Goal: Task Accomplishment & Management: Use online tool/utility

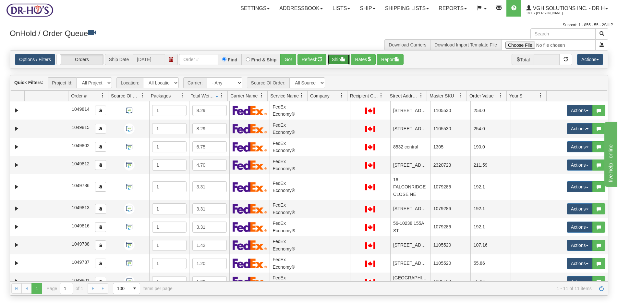
click at [337, 59] on button "Ship" at bounding box center [339, 59] width 22 height 11
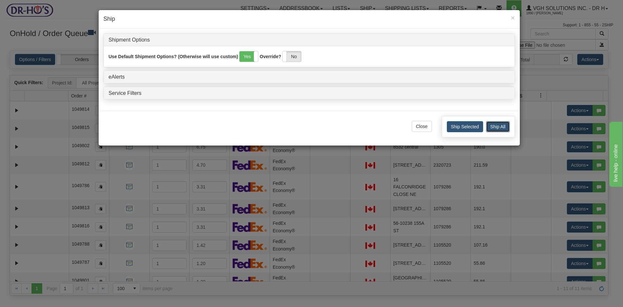
drag, startPoint x: 494, startPoint y: 125, endPoint x: 495, endPoint y: 122, distance: 3.6
click at [495, 125] on button "Ship All" at bounding box center [498, 126] width 24 height 11
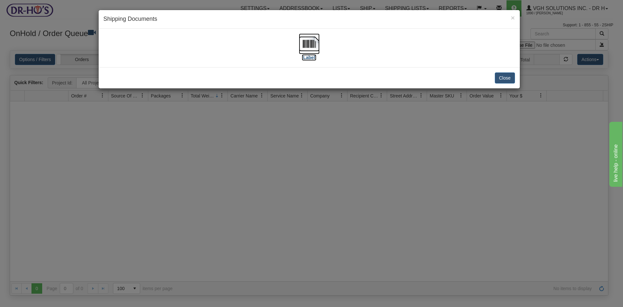
click at [309, 41] on img at bounding box center [309, 43] width 21 height 21
click at [507, 78] on button "Close" at bounding box center [505, 77] width 20 height 11
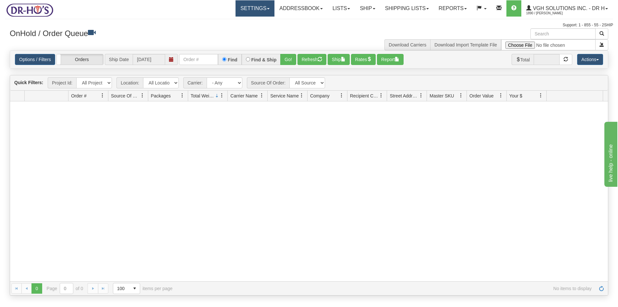
click at [246, 9] on link "Settings" at bounding box center [254, 8] width 39 height 16
click at [227, 22] on span "Shipping Preferences" at bounding box center [237, 22] width 43 height 5
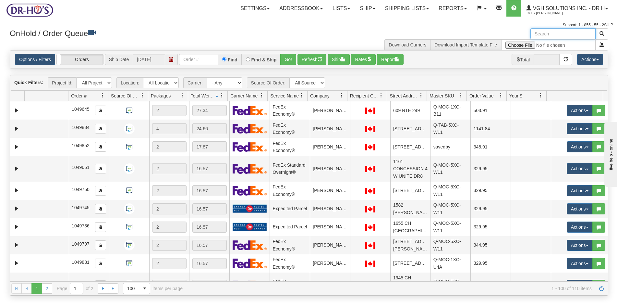
click at [562, 33] on input "text" at bounding box center [562, 33] width 65 height 11
paste input "1205739"
type input "1205739"
click at [602, 32] on span "button" at bounding box center [601, 33] width 5 height 5
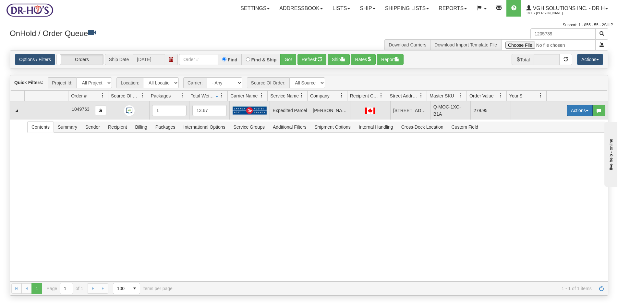
click at [567, 115] on button "Actions" at bounding box center [580, 110] width 26 height 11
click at [551, 125] on span "Open" at bounding box center [555, 122] width 16 height 5
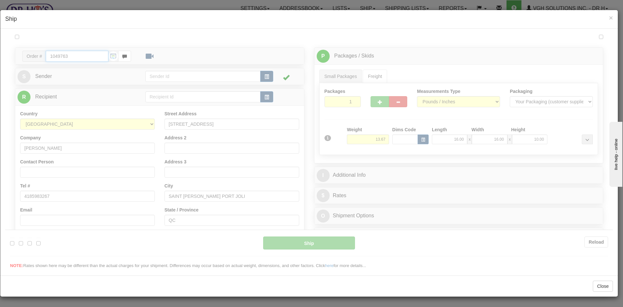
type input "DOM.EP"
type input "09:00"
type input "16:00"
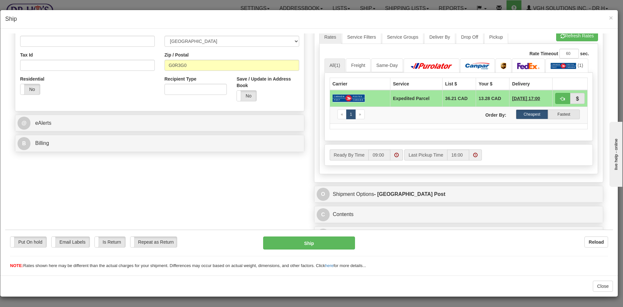
scroll to position [194, 0]
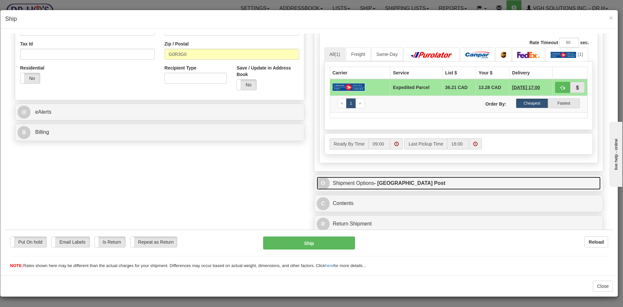
click at [363, 183] on link "O Shipment Options - Canada Post" at bounding box center [459, 182] width 284 height 13
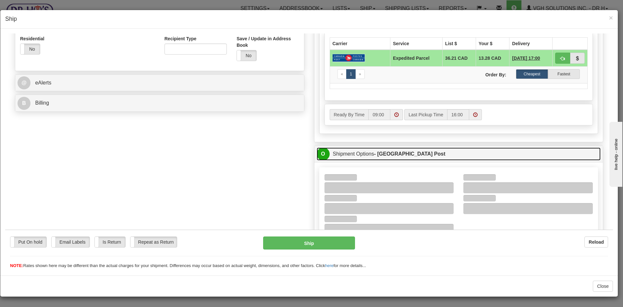
scroll to position [291, 0]
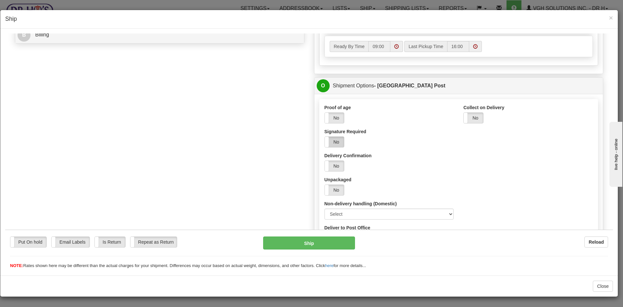
click at [331, 142] on label "No" at bounding box center [334, 141] width 19 height 10
click at [320, 241] on button "Ship" at bounding box center [308, 242] width 91 height 13
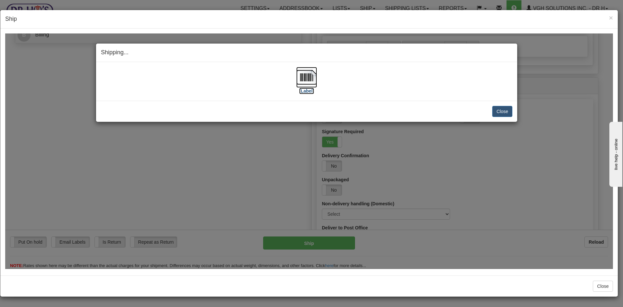
click at [305, 78] on img at bounding box center [306, 76] width 21 height 21
click at [501, 110] on button "Close" at bounding box center [502, 110] width 20 height 11
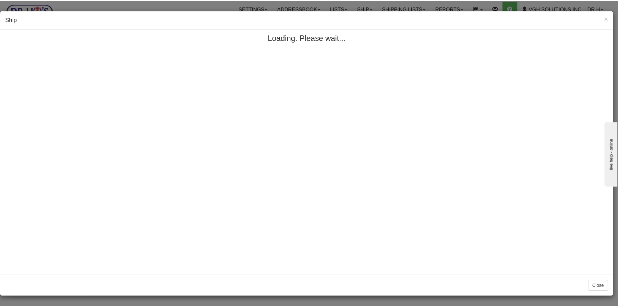
scroll to position [0, 0]
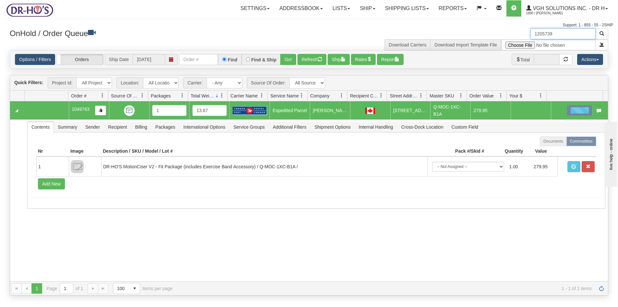
drag, startPoint x: 565, startPoint y: 30, endPoint x: 501, endPoint y: 40, distance: 64.2
click at [501, 39] on div "1205739 Download Carriers Download Import Template File" at bounding box center [461, 39] width 304 height 22
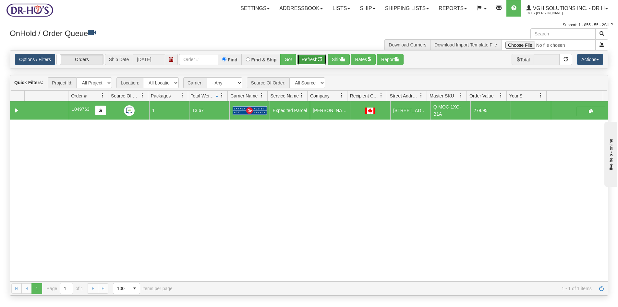
click at [312, 61] on button "Refresh" at bounding box center [311, 59] width 29 height 11
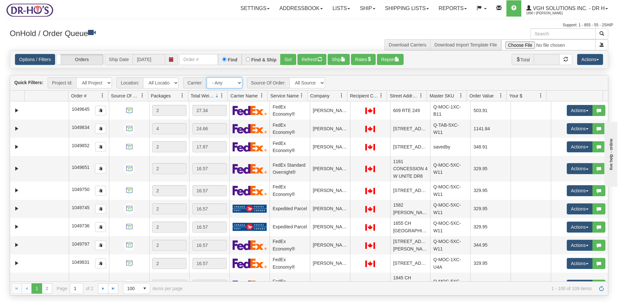
click at [239, 82] on select "- Any - Has NO carrier assigned - Has a carrier assigned FedEx Express® Canada …" at bounding box center [225, 82] width 36 height 11
select select "20"
click at [207, 77] on select "- Any - Has NO carrier assigned - Has a carrier assigned FedEx Express® Canada …" at bounding box center [225, 82] width 36 height 11
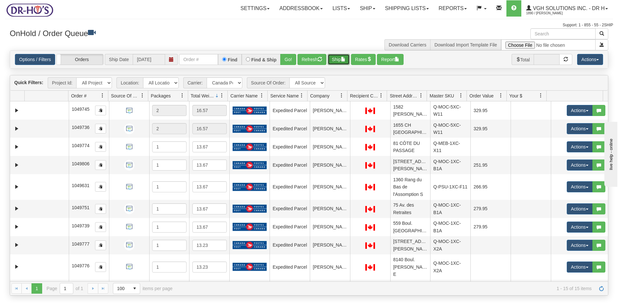
click at [339, 60] on button "Ship" at bounding box center [339, 59] width 22 height 11
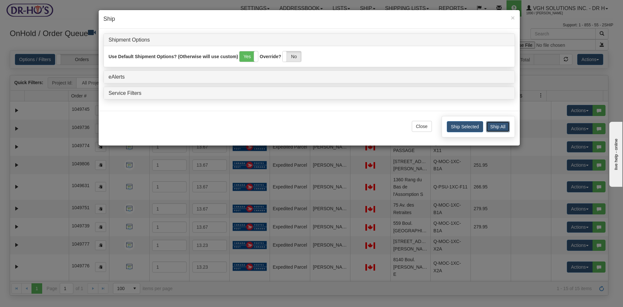
click at [497, 124] on button "Ship All" at bounding box center [498, 126] width 24 height 11
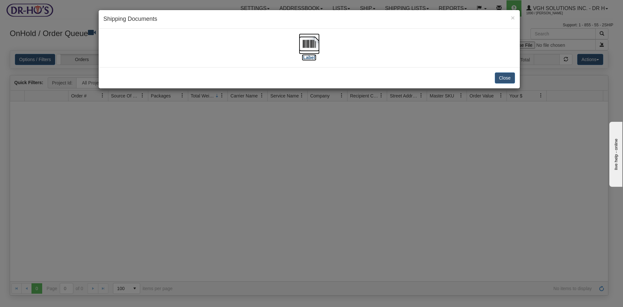
click at [311, 46] on img at bounding box center [309, 43] width 21 height 21
click at [508, 78] on button "Close" at bounding box center [505, 77] width 20 height 11
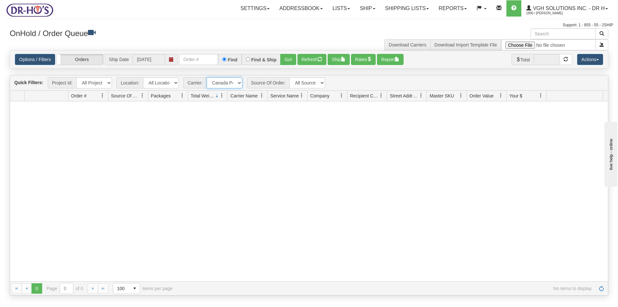
click at [240, 82] on select "- Any - Has NO carrier assigned - Has a carrier assigned FedEx Express® Canada …" at bounding box center [225, 82] width 36 height 11
select select "grid toolbar"
click at [207, 77] on select "- Any - Has NO carrier assigned - Has a carrier assigned FedEx Express® Canada …" at bounding box center [225, 82] width 36 height 11
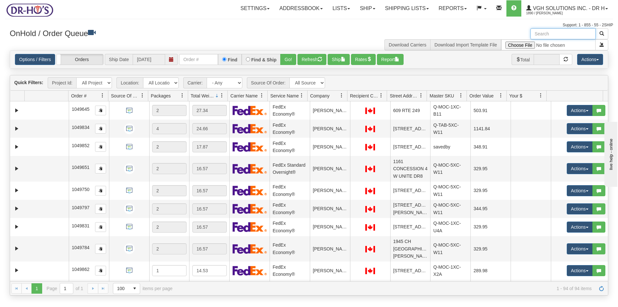
click at [563, 32] on input "text" at bounding box center [562, 33] width 65 height 11
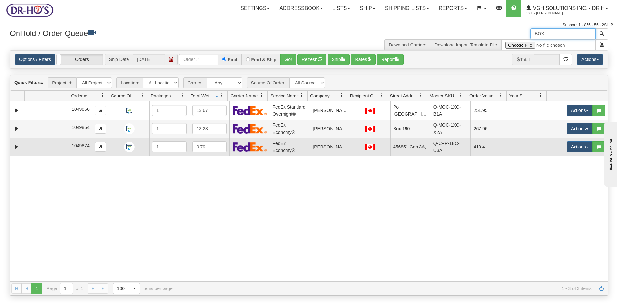
click at [37, 147] on td at bounding box center [47, 147] width 44 height 18
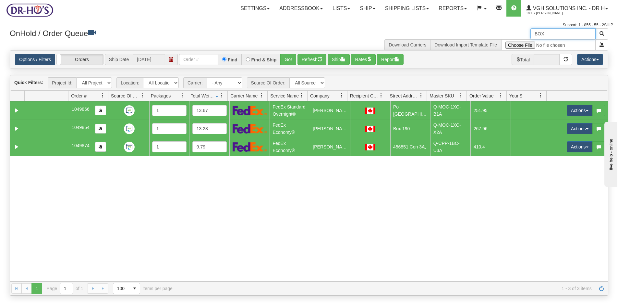
type input "BOX"
click at [35, 58] on link "Options / Filters" at bounding box center [35, 59] width 40 height 11
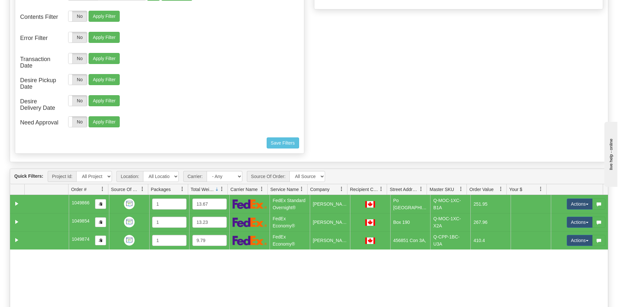
scroll to position [130, 0]
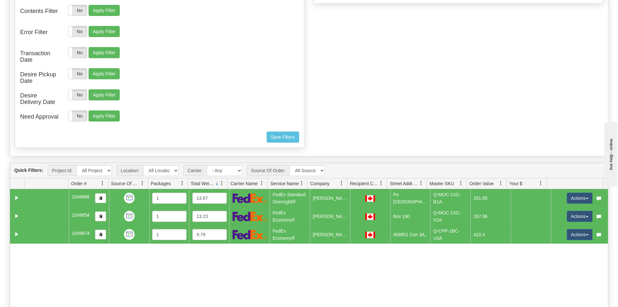
click at [39, 221] on td at bounding box center [47, 216] width 44 height 18
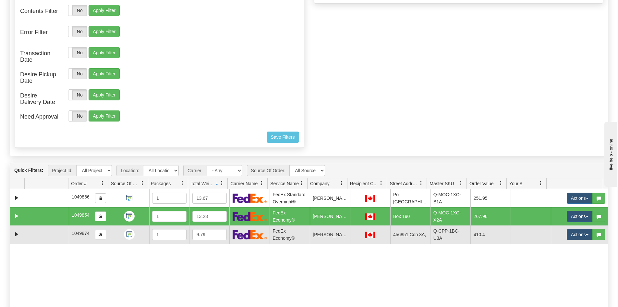
click at [32, 229] on td at bounding box center [47, 234] width 44 height 18
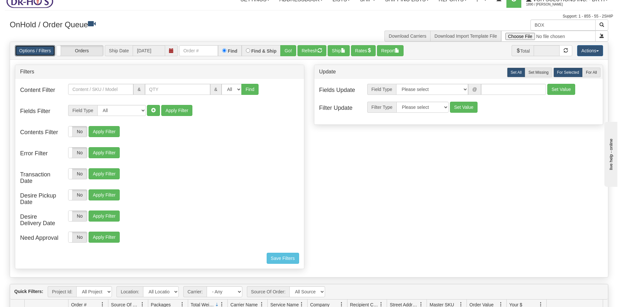
scroll to position [0, 0]
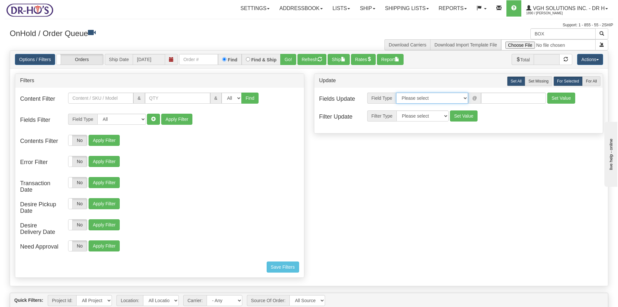
click at [464, 97] on select "Please select Contact Person Company Country Country & State/Province City Zip …" at bounding box center [432, 97] width 72 height 11
select select "94"
click at [396, 92] on select "Please select Contact Person Company Country Country & State/Province City Zip …" at bounding box center [432, 97] width 72 height 11
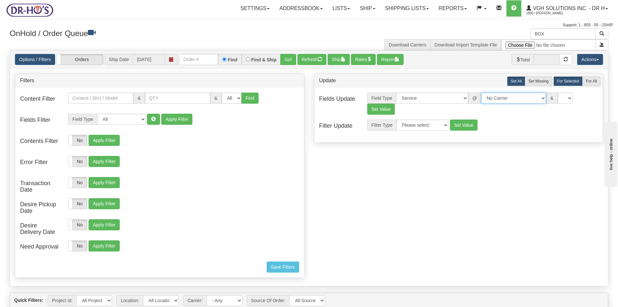
click at [537, 98] on select "No Carrier FedEx Express® UPS Purolator Canpar Canada Post BeSwyft Kindersley. …" at bounding box center [513, 97] width 65 height 11
select select "20"
click at [481, 92] on select "No Carrier FedEx Express® UPS Purolator Canpar Canada Post BeSwyft Kindersley. …" at bounding box center [513, 97] width 65 height 11
click at [594, 97] on select "CA -> US - USA.EP - Expedited Parcel USA CA -> US - USA.PW.ENV - Priority World…" at bounding box center [565, 97] width 65 height 11
click at [533, 92] on select "CA -> US - USA.EP - Expedited Parcel USA CA -> US - USA.PW.ENV - Priority World…" at bounding box center [565, 97] width 65 height 11
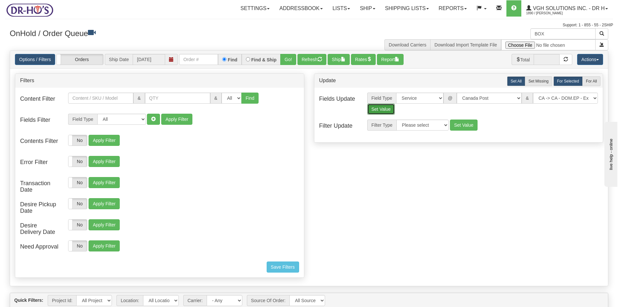
click at [374, 110] on button "Set Value" at bounding box center [381, 108] width 28 height 11
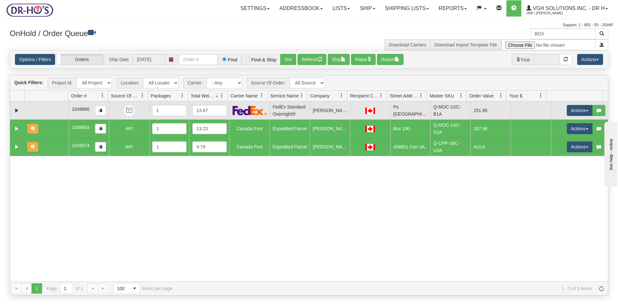
click at [31, 111] on td at bounding box center [47, 110] width 44 height 18
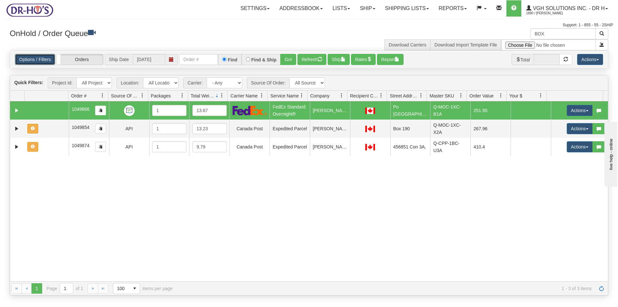
click at [29, 57] on link "Options / Filters" at bounding box center [35, 59] width 40 height 11
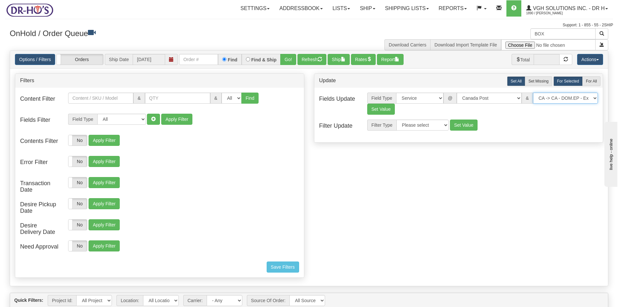
click at [596, 98] on select "CA -> US - USA.EP - Expedited Parcel USA CA -> US - USA.PW.ENV - Priority World…" at bounding box center [565, 97] width 65 height 11
select select "DOM.XP"
click at [533, 92] on select "CA -> US - USA.EP - Expedited Parcel USA CA -> US - USA.PW.ENV - Priority World…" at bounding box center [565, 97] width 65 height 11
click at [383, 110] on button "Set Value" at bounding box center [381, 108] width 28 height 11
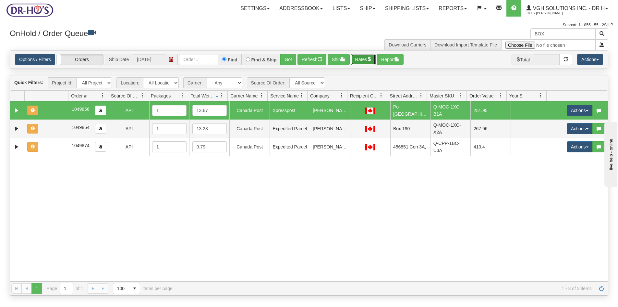
click at [365, 63] on button "Rates" at bounding box center [363, 59] width 25 height 11
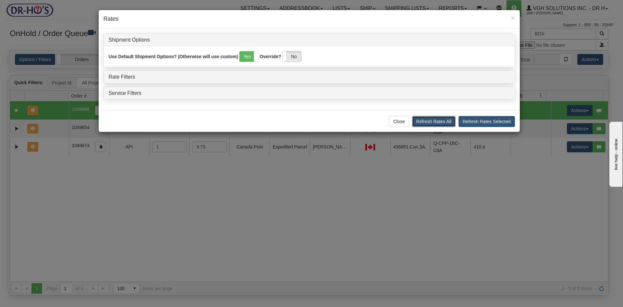
click at [432, 123] on button "Refresh Rates All" at bounding box center [433, 121] width 43 height 11
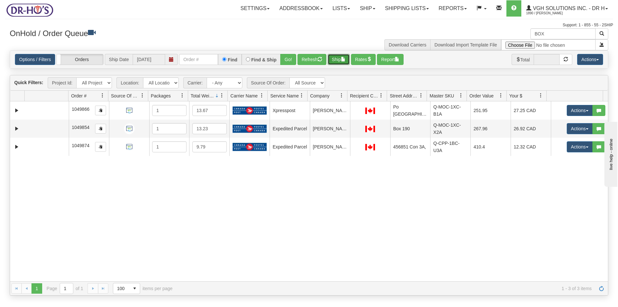
click at [338, 60] on button "Ship" at bounding box center [339, 59] width 22 height 11
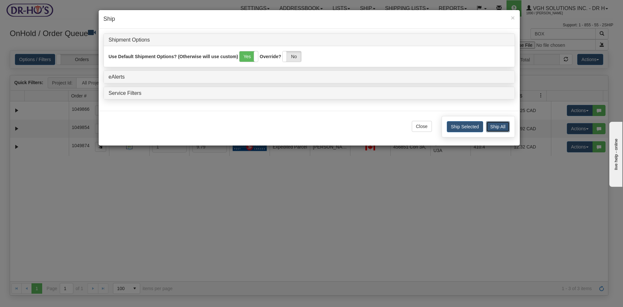
click at [500, 127] on button "Ship All" at bounding box center [498, 126] width 24 height 11
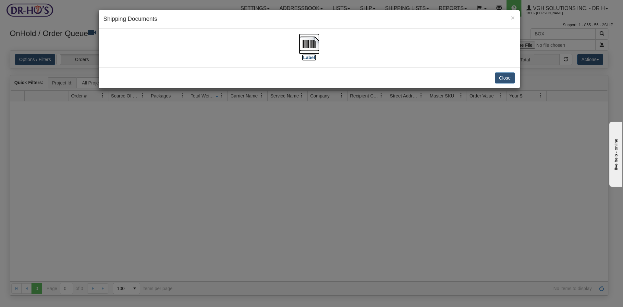
click at [306, 45] on img at bounding box center [309, 43] width 21 height 21
click at [509, 77] on button "Close" at bounding box center [505, 77] width 20 height 11
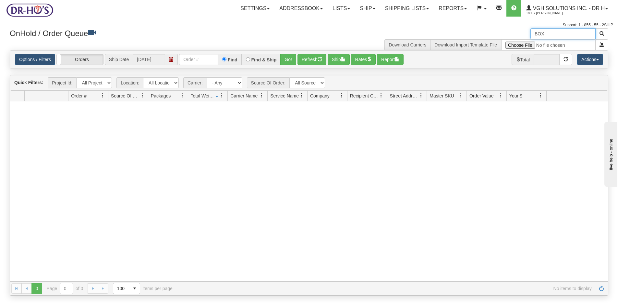
drag, startPoint x: 555, startPoint y: 32, endPoint x: 497, endPoint y: 42, distance: 59.5
click at [502, 40] on div "BOX Download Carriers Download Import Template File" at bounding box center [461, 39] width 304 height 22
click at [305, 57] on button "Refresh" at bounding box center [311, 59] width 29 height 11
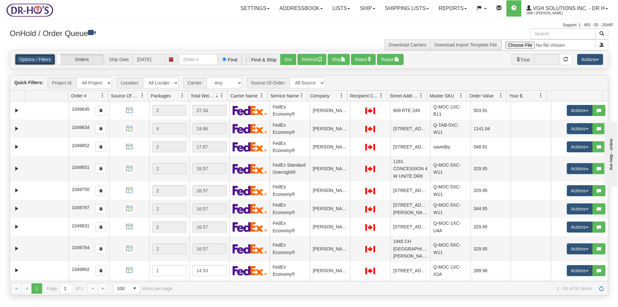
click at [35, 58] on link "Options / Filters" at bounding box center [35, 59] width 40 height 11
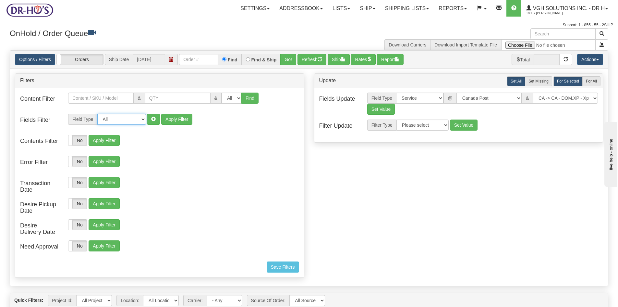
click at [144, 120] on select "All Contact Person Company Country Country & State/Province City Zip / Postal S…" at bounding box center [121, 119] width 49 height 11
select select "94"
click at [97, 114] on select "All Contact Person Company Country Country & State/Province City Zip / Postal S…" at bounding box center [121, 119] width 49 height 11
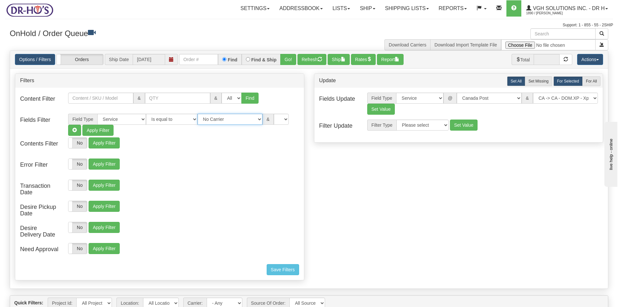
click at [248, 120] on select "No Carrier FedEx Express® UPS Purolator Canpar Canada Post BeSwyft Kindersley. …" at bounding box center [230, 119] width 65 height 11
select select "2"
click at [198, 114] on select "No Carrier FedEx Express® UPS Purolator Canpar Canada Post BeSwyft Kindersley. …" at bounding box center [230, 119] width 65 height 11
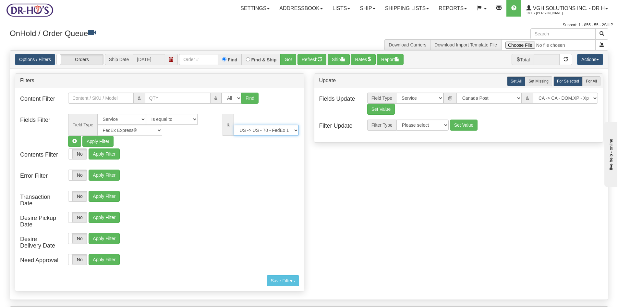
click at [296, 129] on select "US -> US - 70 - FedEx 1 Day® Freight US -> US - 03 - FedEx 2 Day® US -> US - 49…" at bounding box center [266, 130] width 65 height 11
select select "05"
click at [234, 125] on select "US -> US - 70 - FedEx 1 Day® Freight US -> US - 03 - FedEx 2 Day® US -> US - 49…" at bounding box center [266, 130] width 65 height 11
click at [313, 64] on button "Refresh" at bounding box center [311, 59] width 29 height 11
click at [340, 59] on button "Ship" at bounding box center [339, 59] width 22 height 11
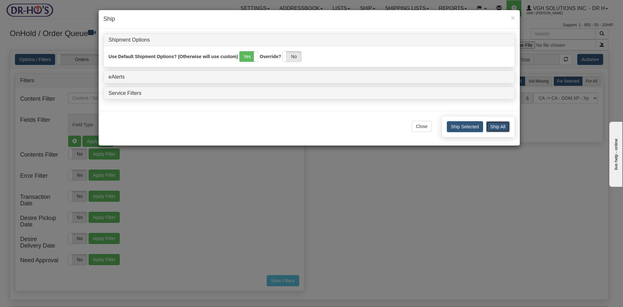
click at [500, 127] on button "Ship All" at bounding box center [498, 126] width 24 height 11
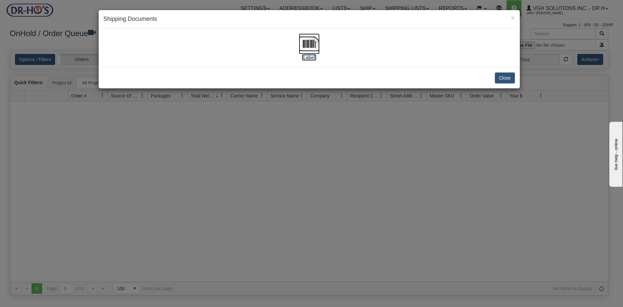
click at [309, 43] on img at bounding box center [309, 43] width 21 height 21
click at [507, 76] on button "Close" at bounding box center [505, 77] width 20 height 11
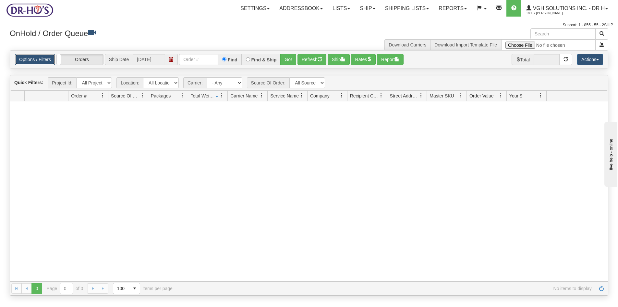
click at [38, 59] on link "Options / Filters" at bounding box center [35, 59] width 40 height 11
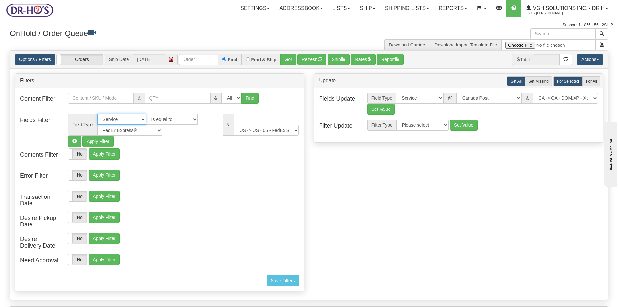
click at [142, 119] on select "All Contact Person Company Country Country & State/Province City Zip / Postal S…" at bounding box center [121, 119] width 49 height 11
select select
click at [97, 114] on select "All Contact Person Company Country Country & State/Province City Zip / Postal S…" at bounding box center [121, 119] width 49 height 11
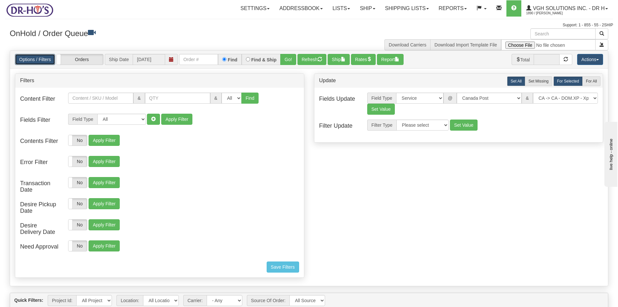
click at [27, 57] on link "Options / Filters" at bounding box center [35, 59] width 40 height 11
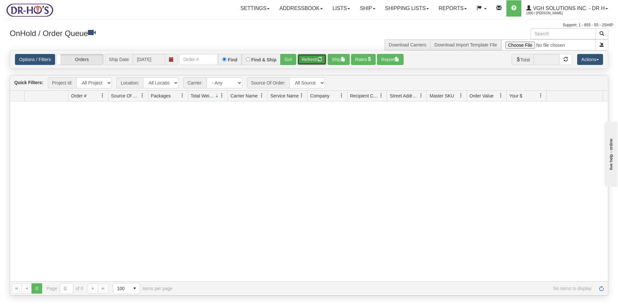
click at [311, 62] on button "Refresh" at bounding box center [311, 59] width 29 height 11
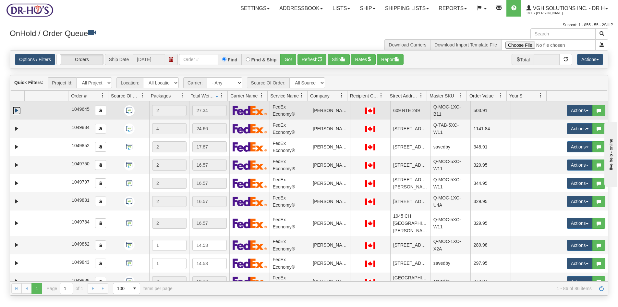
click at [18, 110] on link "Expand" at bounding box center [17, 110] width 8 height 8
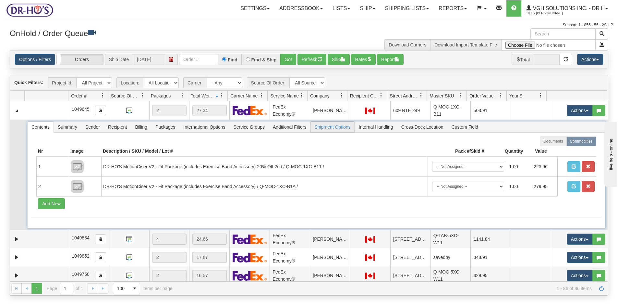
click at [328, 127] on span "Shipment Options" at bounding box center [332, 127] width 44 height 10
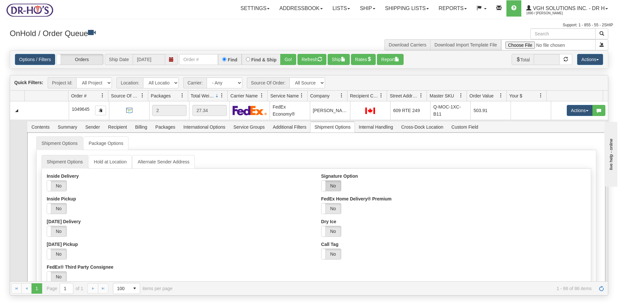
click at [333, 183] on label "No" at bounding box center [330, 185] width 19 height 10
click at [332, 186] on label "No" at bounding box center [330, 185] width 19 height 10
click at [331, 186] on label "No" at bounding box center [330, 185] width 19 height 10
click at [224, 210] on div "Yes No" at bounding box center [179, 208] width 265 height 11
drag, startPoint x: 328, startPoint y: 185, endPoint x: 333, endPoint y: 190, distance: 7.6
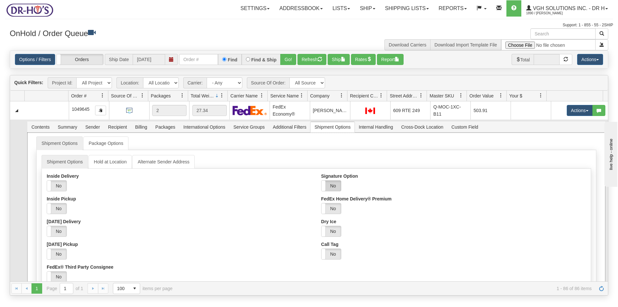
click at [328, 185] on label "No" at bounding box center [330, 185] width 19 height 10
click at [331, 208] on label "No" at bounding box center [330, 208] width 19 height 10
click at [330, 186] on label "No" at bounding box center [330, 185] width 19 height 10
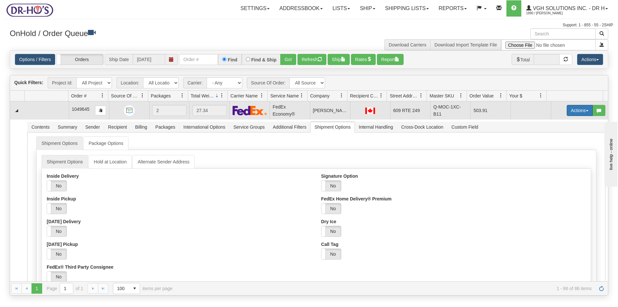
click at [568, 110] on button "Actions" at bounding box center [580, 110] width 26 height 11
click at [549, 124] on span "Open" at bounding box center [555, 122] width 16 height 5
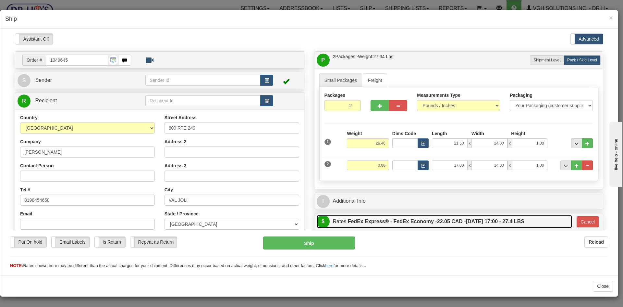
click at [427, 221] on label "FedEx Express® - FedEx Economy - 22.05 CAD - 09/18/2025 17:00 - 27.4 LBS" at bounding box center [436, 220] width 176 height 13
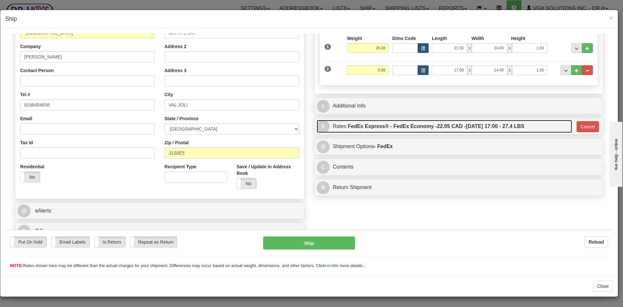
scroll to position [102, 0]
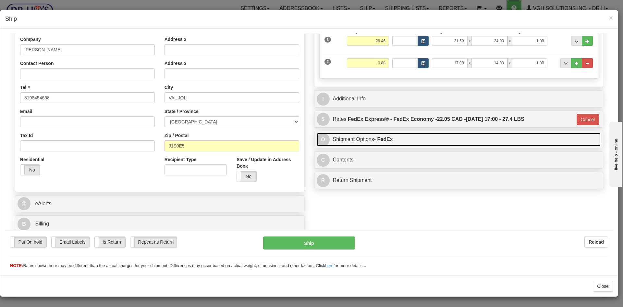
drag, startPoint x: 411, startPoint y: 138, endPoint x: 414, endPoint y: 143, distance: 5.8
click at [412, 139] on link "O Shipment Options - FedEx" at bounding box center [459, 138] width 284 height 13
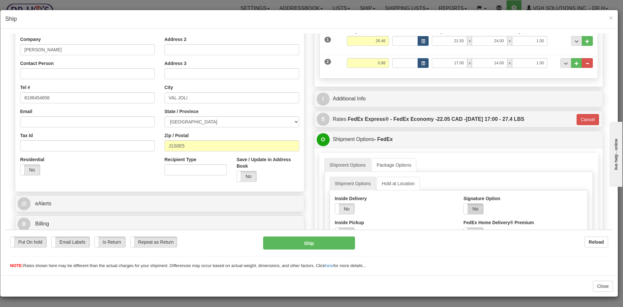
click at [471, 209] on label "No" at bounding box center [473, 208] width 19 height 10
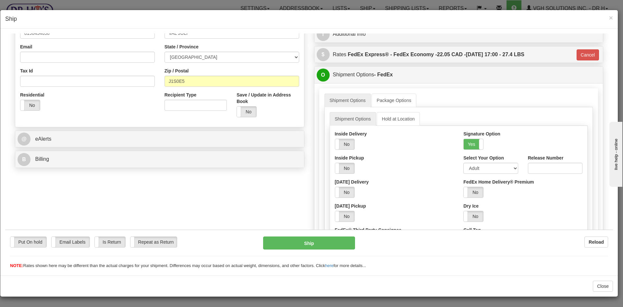
scroll to position [167, 0]
click at [478, 166] on select "Adult Direct Indirect No Signature Required Service Default" at bounding box center [490, 167] width 54 height 11
click at [463, 162] on select "Adult Direct Indirect No Signature Required Service Default" at bounding box center [490, 167] width 54 height 11
click at [311, 245] on button "Ship" at bounding box center [308, 242] width 91 height 13
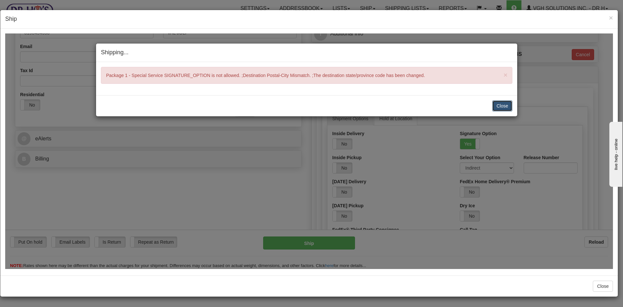
click at [504, 105] on button "Close" at bounding box center [502, 105] width 20 height 11
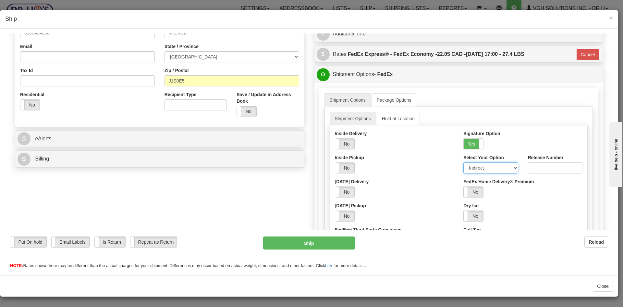
drag, startPoint x: 509, startPoint y: 166, endPoint x: 498, endPoint y: 167, distance: 11.7
click at [509, 166] on select "Adult Direct Indirect No Signature Required Service Default" at bounding box center [490, 167] width 54 height 11
select select "0"
click at [463, 162] on select "Adult Direct Indirect No Signature Required Service Default" at bounding box center [490, 167] width 54 height 11
click at [317, 244] on button "Ship" at bounding box center [308, 242] width 91 height 13
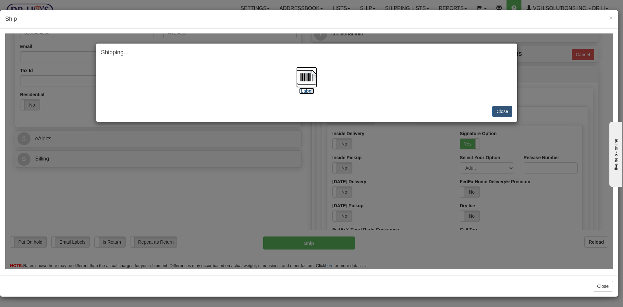
click at [308, 76] on img at bounding box center [306, 76] width 21 height 21
click at [501, 108] on button "Close" at bounding box center [502, 110] width 20 height 11
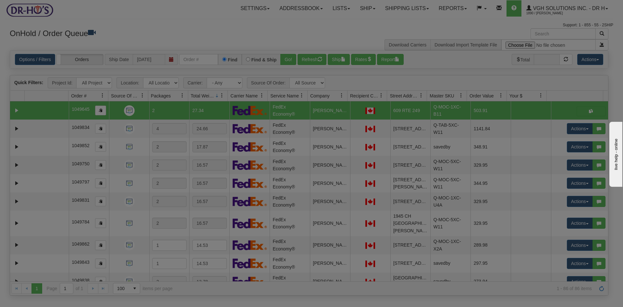
scroll to position [0, 0]
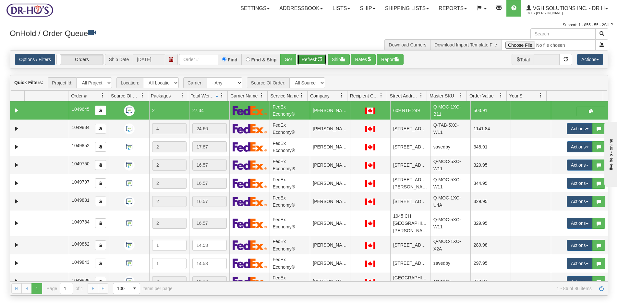
click at [308, 60] on button "Refresh" at bounding box center [311, 59] width 29 height 11
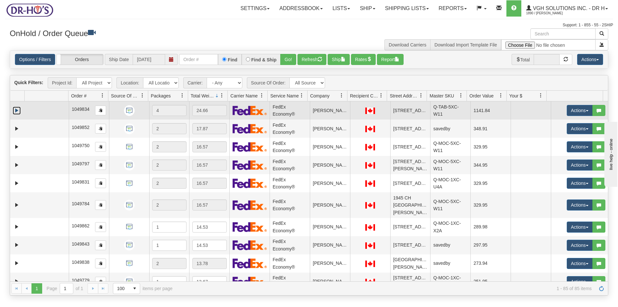
click at [18, 110] on link "Expand" at bounding box center [17, 110] width 8 height 8
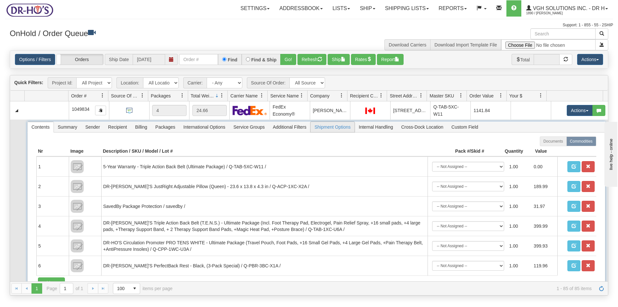
click at [334, 127] on span "Shipment Options" at bounding box center [332, 127] width 44 height 10
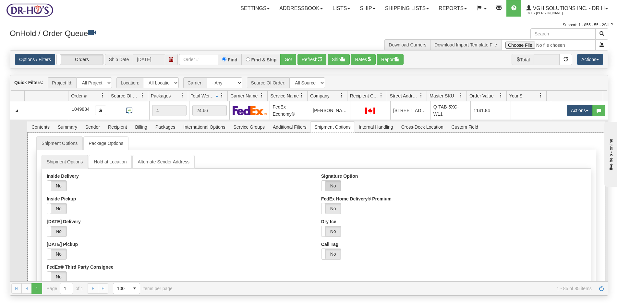
click at [331, 186] on label "No" at bounding box center [330, 185] width 19 height 10
click at [332, 183] on label "No" at bounding box center [330, 185] width 19 height 10
click at [321, 185] on span at bounding box center [321, 185] width 8 height 10
click at [320, 186] on span at bounding box center [321, 185] width 8 height 10
drag, startPoint x: 328, startPoint y: 184, endPoint x: 399, endPoint y: 208, distance: 75.3
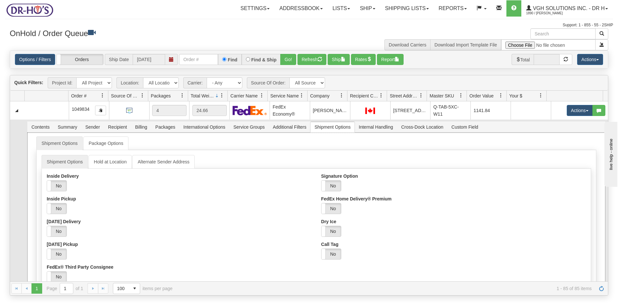
click at [399, 208] on div "Yes No" at bounding box center [453, 208] width 265 height 11
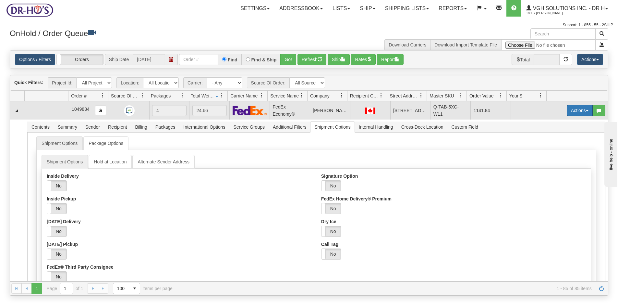
click at [571, 112] on button "Actions" at bounding box center [580, 110] width 26 height 11
click at [549, 123] on span "Open" at bounding box center [555, 122] width 16 height 5
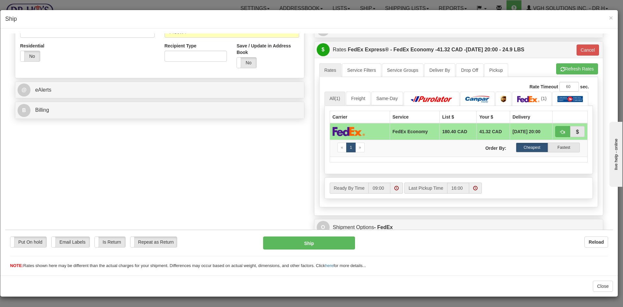
scroll to position [259, 0]
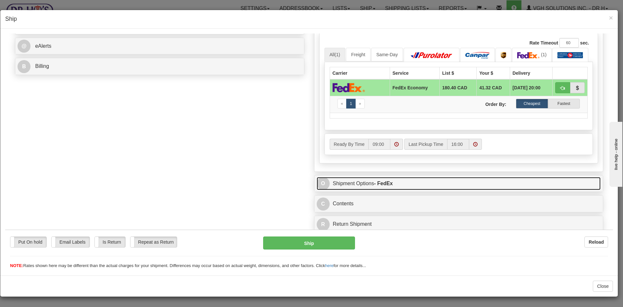
click at [417, 182] on link "O Shipment Options - FedEx" at bounding box center [459, 182] width 284 height 13
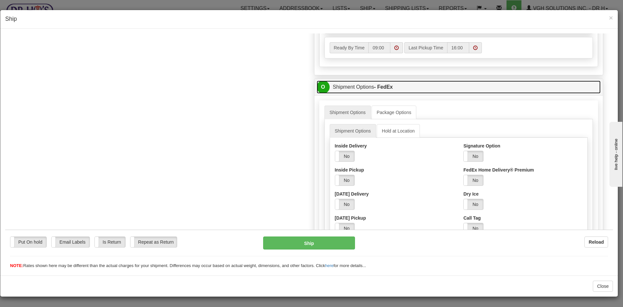
scroll to position [357, 0]
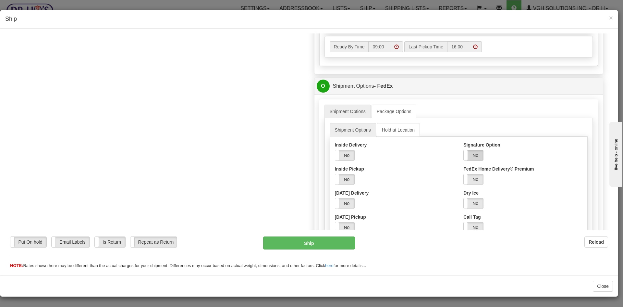
click at [471, 153] on label "No" at bounding box center [473, 155] width 19 height 10
click at [477, 179] on select "Adult Direct Indirect No Signature Required Service Default" at bounding box center [490, 178] width 54 height 11
select select "2"
click at [463, 173] on select "Adult Direct Indirect No Signature Required Service Default" at bounding box center [490, 178] width 54 height 11
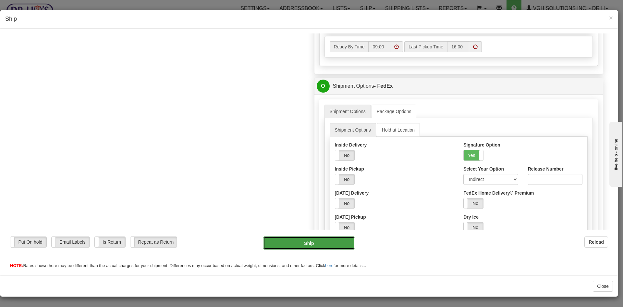
click at [328, 242] on button "Ship" at bounding box center [308, 242] width 91 height 13
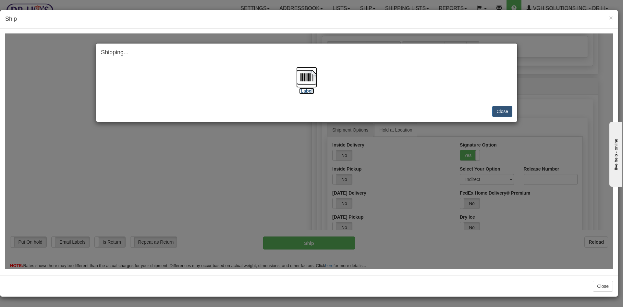
click at [306, 76] on img at bounding box center [306, 76] width 21 height 21
click at [495, 112] on button "Close" at bounding box center [502, 110] width 20 height 11
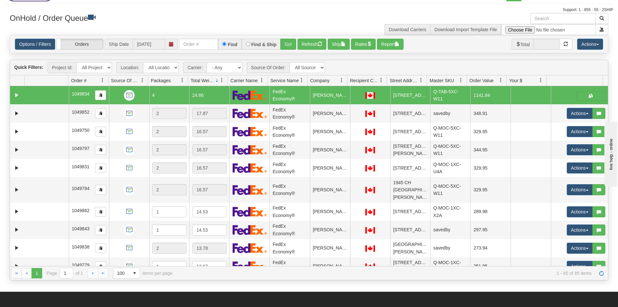
scroll to position [0, 0]
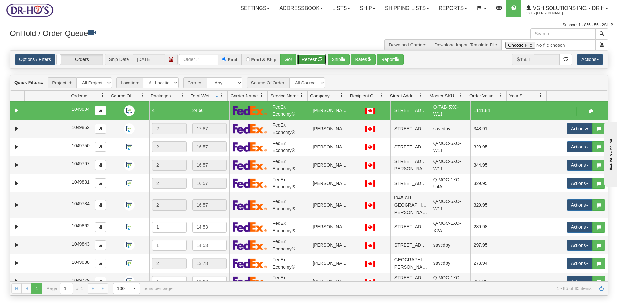
click at [316, 62] on button "Refresh" at bounding box center [311, 59] width 29 height 11
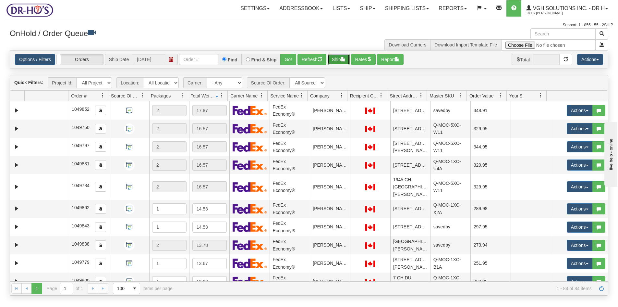
click at [341, 59] on button "Ship" at bounding box center [339, 59] width 22 height 11
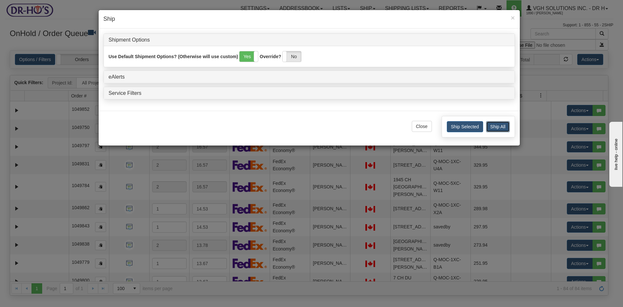
click at [496, 128] on button "Ship All" at bounding box center [498, 126] width 24 height 11
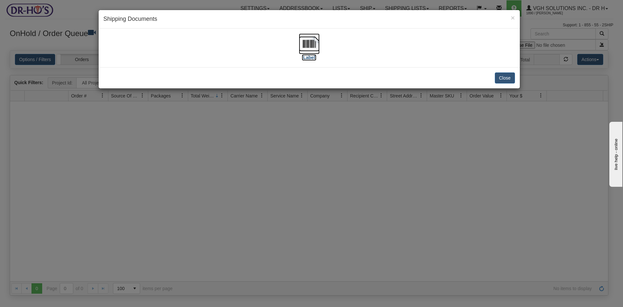
click at [307, 42] on img at bounding box center [309, 43] width 21 height 21
click at [510, 77] on button "Close" at bounding box center [505, 77] width 20 height 11
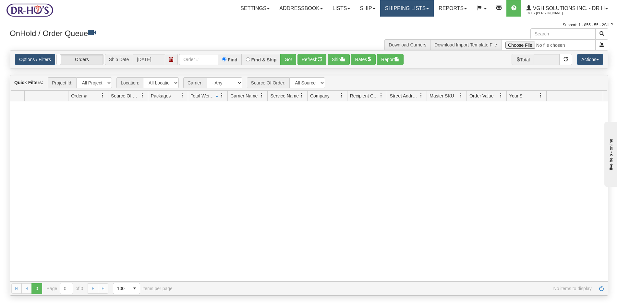
click at [388, 9] on link "Shipping lists" at bounding box center [407, 8] width 54 height 16
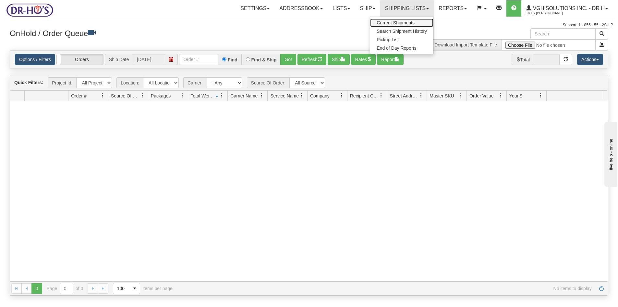
click at [383, 20] on link "Current Shipments" at bounding box center [401, 22] width 63 height 8
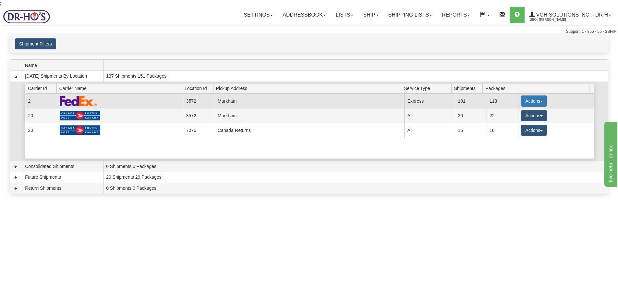
click at [528, 98] on button "Actions" at bounding box center [534, 100] width 26 height 11
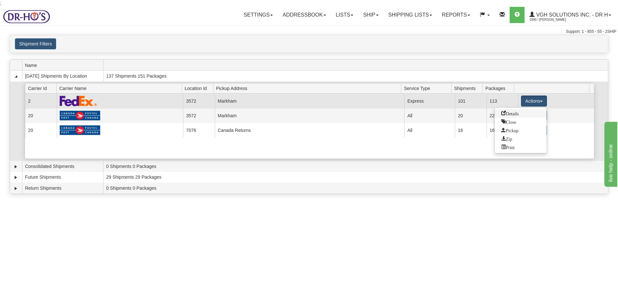
click at [510, 114] on span "Details" at bounding box center [510, 113] width 18 height 5
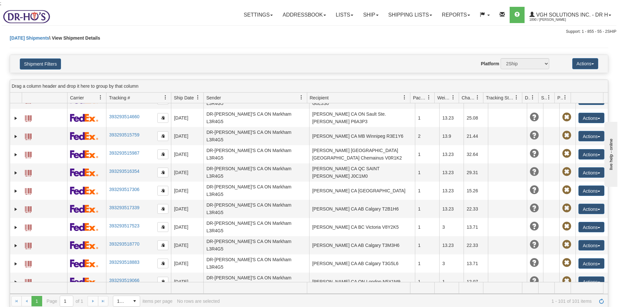
scroll to position [94, 0]
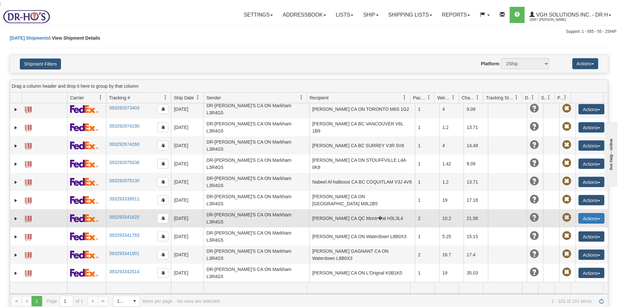
click at [582, 213] on button "Actions" at bounding box center [591, 218] width 26 height 10
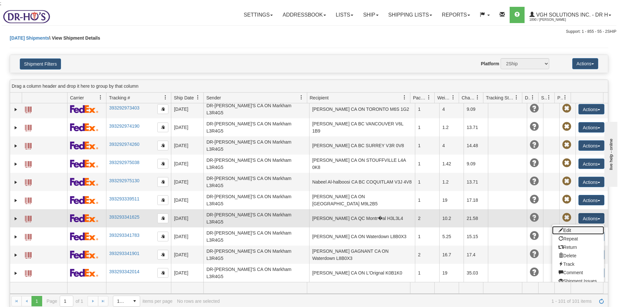
click at [563, 226] on link "Edit" at bounding box center [578, 230] width 52 height 8
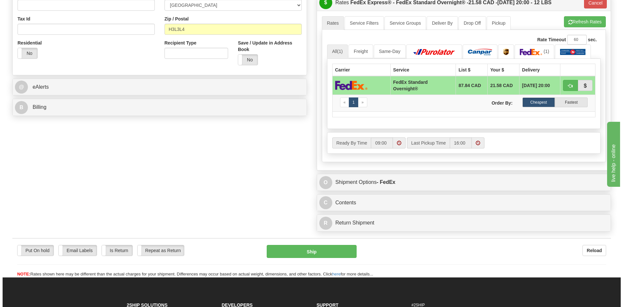
scroll to position [259, 0]
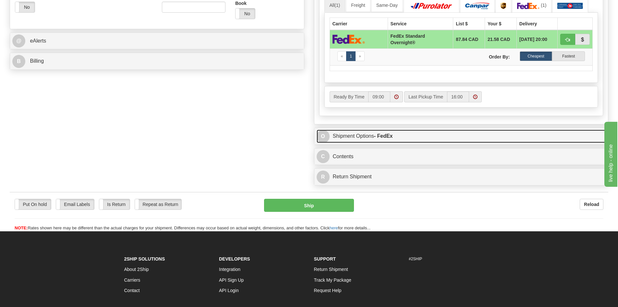
click at [437, 134] on link "O Shipment Options - FedEx" at bounding box center [461, 135] width 289 height 13
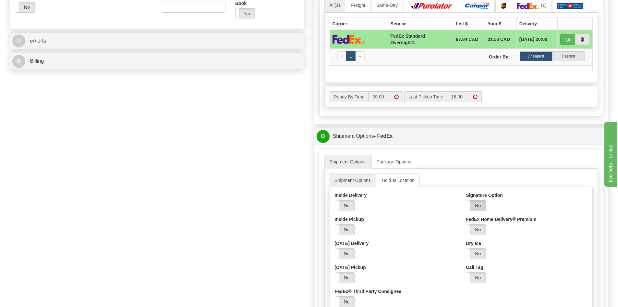
click at [476, 203] on label "No" at bounding box center [475, 205] width 19 height 10
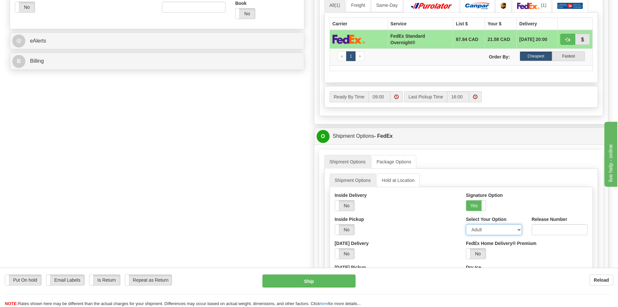
click at [517, 229] on select "Adult Direct Indirect No Signature Required Service Default" at bounding box center [494, 229] width 56 height 11
select select "2"
click at [466, 224] on select "Adult Direct Indirect No Signature Required Service Default" at bounding box center [494, 229] width 56 height 11
click at [317, 281] on button "Ship" at bounding box center [308, 280] width 93 height 13
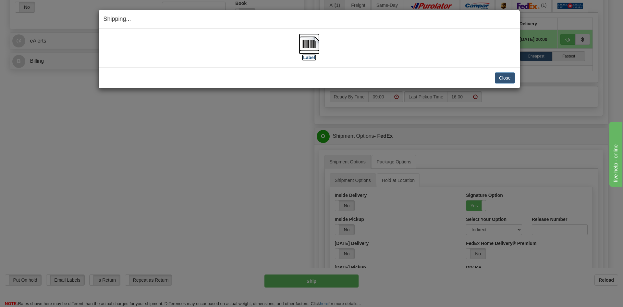
click at [309, 42] on img at bounding box center [309, 43] width 21 height 21
click at [506, 78] on button "Close" at bounding box center [505, 77] width 20 height 11
